Goal: Navigation & Orientation: Go to known website

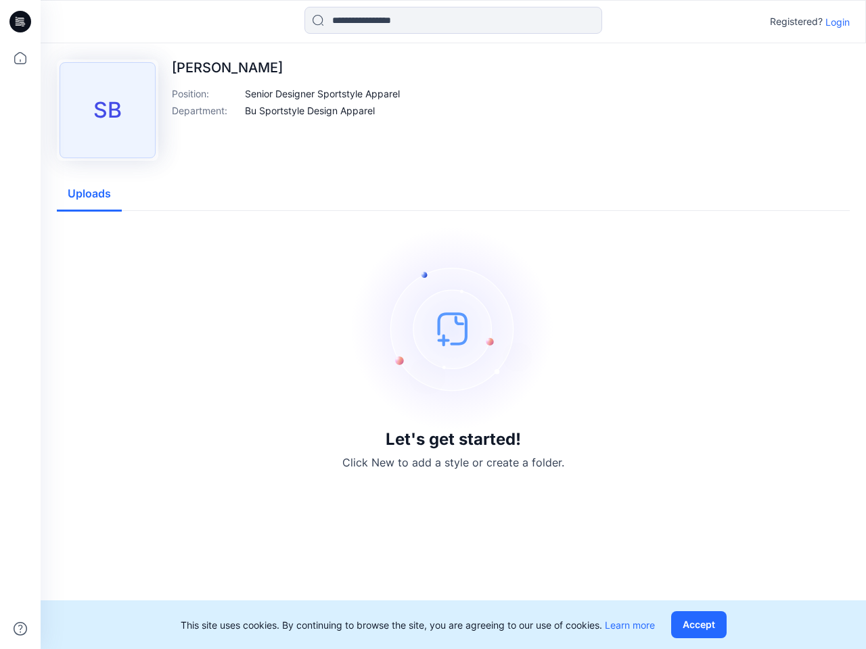
click at [433, 325] on img at bounding box center [453, 328] width 203 height 203
click at [21, 22] on icon at bounding box center [22, 22] width 5 height 1
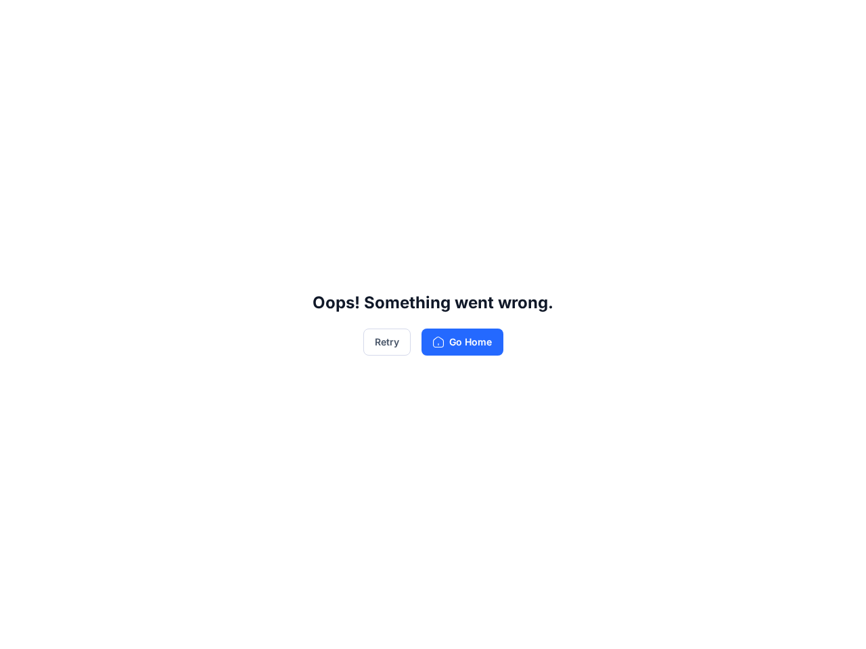
click at [20, 629] on div "Oops! Something went wrong. Retry Go Home" at bounding box center [433, 324] width 866 height 649
click at [453, 20] on div "Oops! Something went wrong. Retry Go Home" at bounding box center [433, 324] width 866 height 649
click at [837, 22] on div "Oops! Something went wrong. Retry Go Home" at bounding box center [433, 324] width 866 height 649
click at [323, 93] on div "Oops! Something went wrong. Retry Go Home" at bounding box center [433, 324] width 866 height 649
click at [310, 110] on div "Oops! Something went wrong. Retry Go Home" at bounding box center [433, 324] width 866 height 649
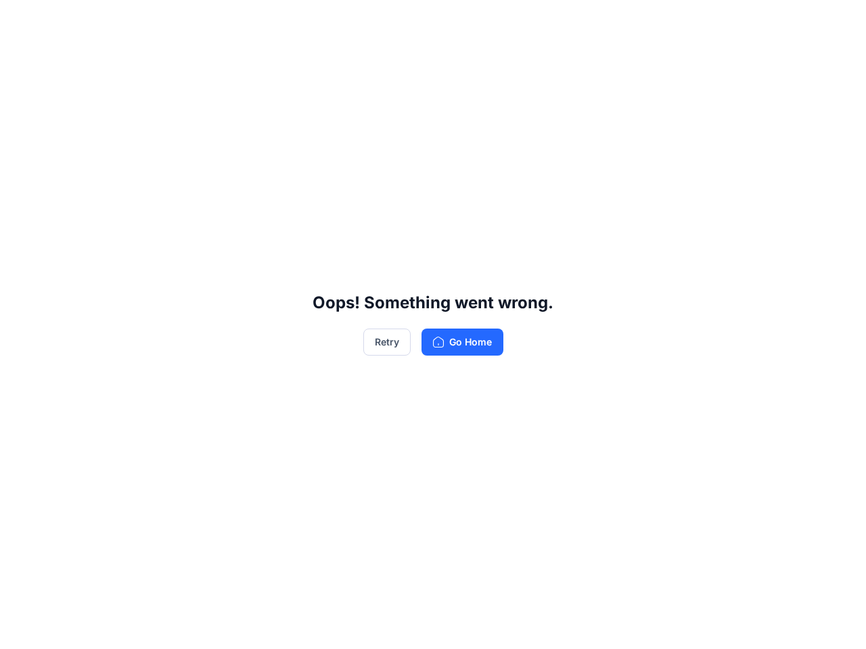
click at [89, 194] on div "Oops! Something went wrong. Retry Go Home" at bounding box center [433, 324] width 866 height 649
click at [701, 625] on div "Oops! Something went wrong. Retry Go Home" at bounding box center [433, 324] width 866 height 649
